Goal: Find specific page/section: Find specific page/section

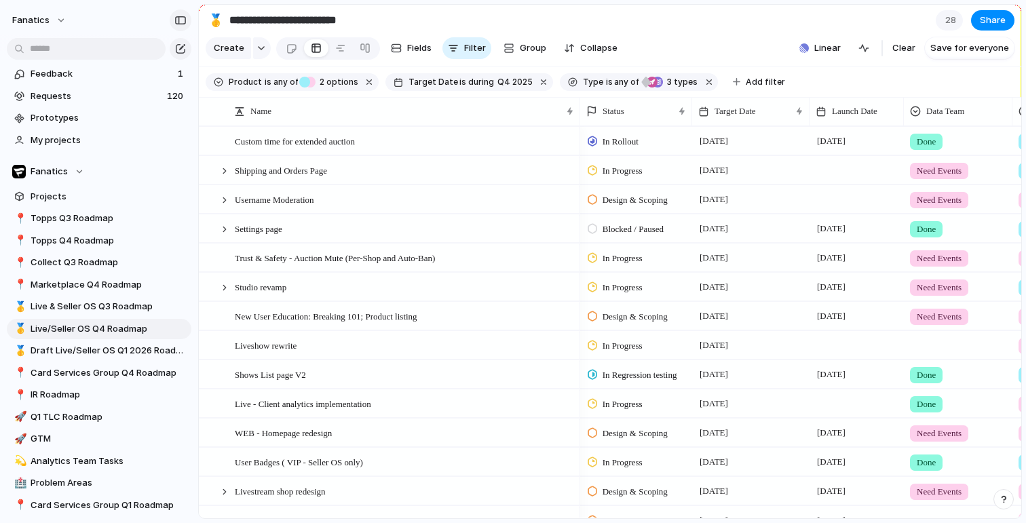
click at [184, 20] on div "button" at bounding box center [180, 20] width 12 height 9
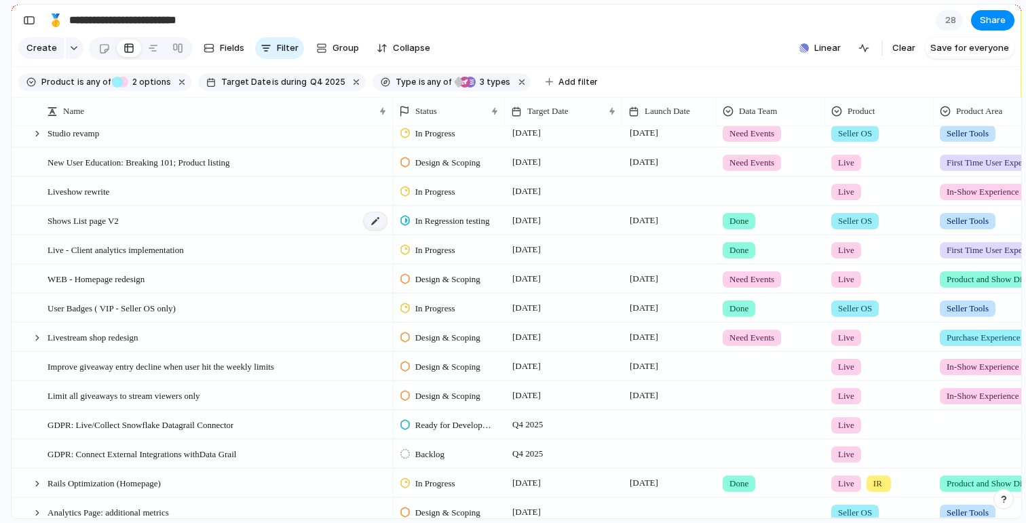
scroll to position [148, 0]
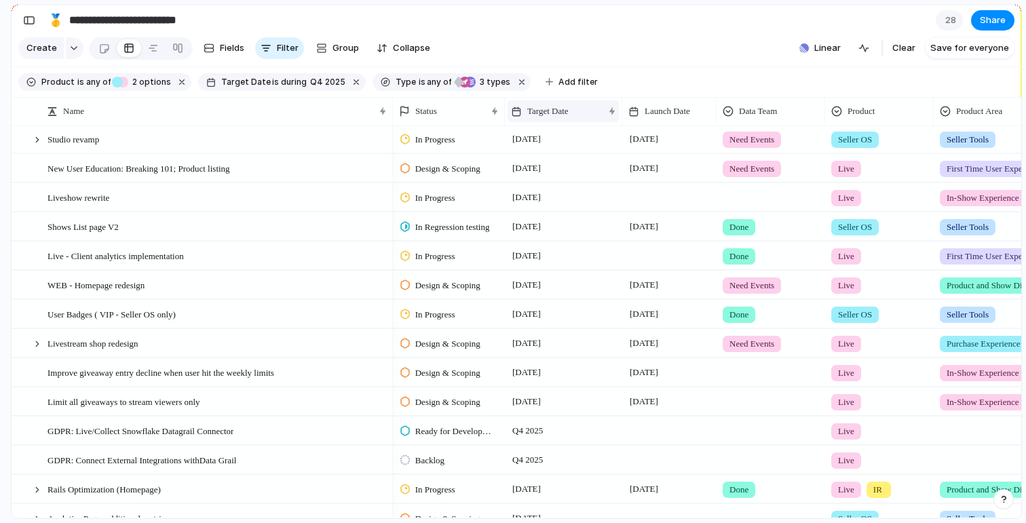
click at [568, 104] on span "Target Date" at bounding box center [547, 111] width 41 height 14
click at [643, 58] on div "Modify Hide Sort ascending Sort descending" at bounding box center [513, 261] width 1026 height 523
click at [579, 104] on div "Target Date" at bounding box center [562, 111] width 111 height 22
click at [577, 183] on span "Sort ascending" at bounding box center [567, 185] width 66 height 14
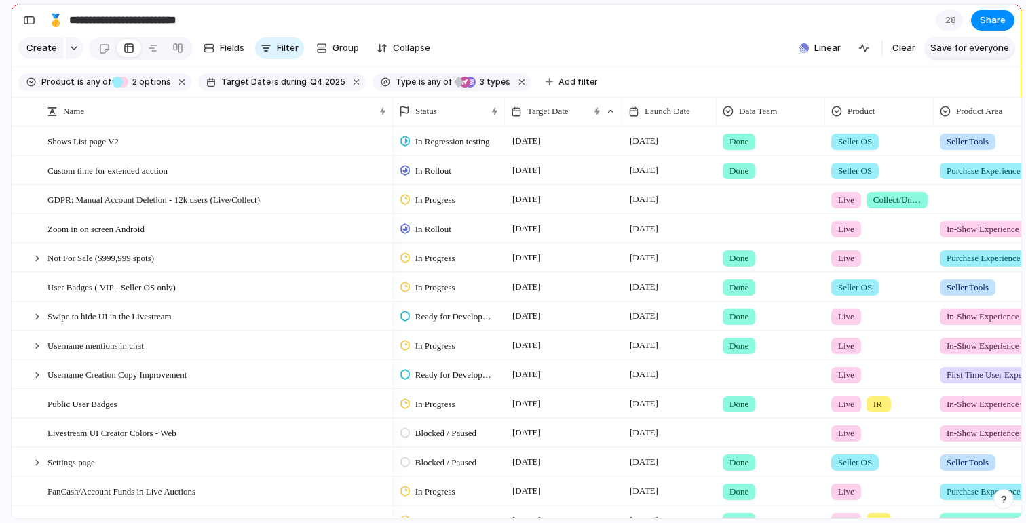
click at [968, 41] on button "Save for everyone" at bounding box center [970, 48] width 90 height 22
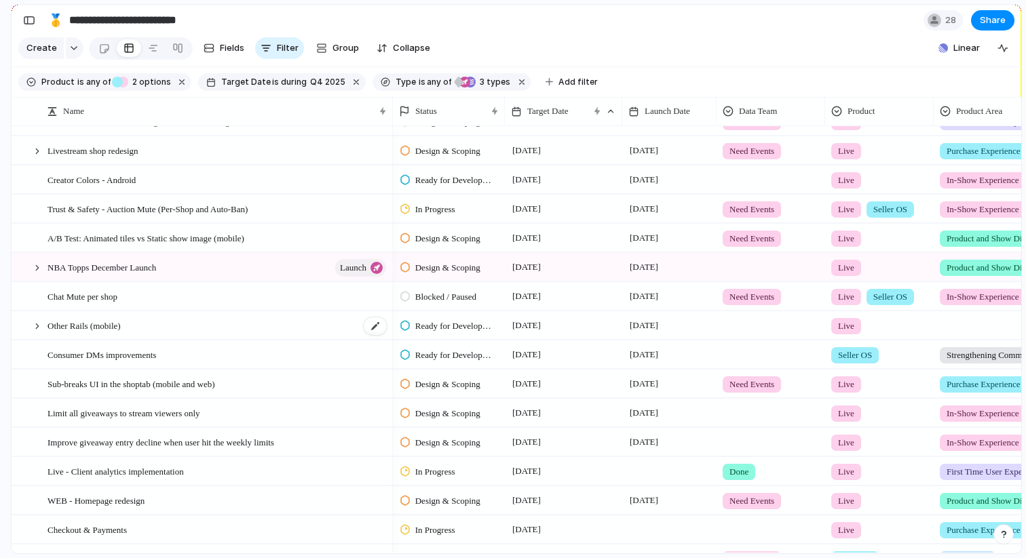
scroll to position [452, 0]
